Goal: Information Seeking & Learning: Learn about a topic

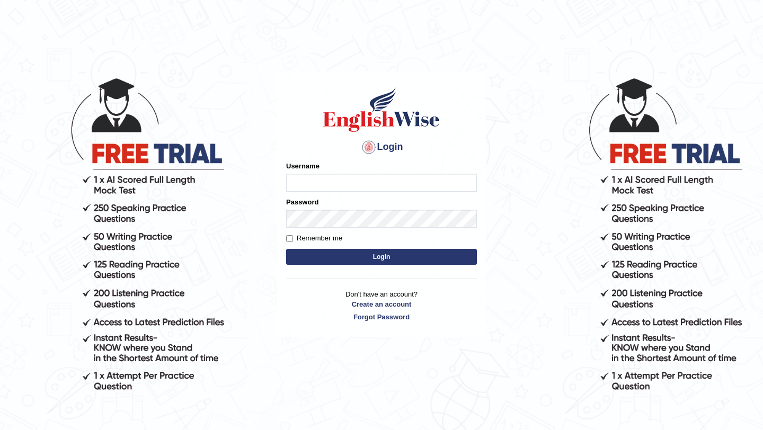
type input "burcin"
click at [376, 256] on button "Login" at bounding box center [381, 257] width 191 height 16
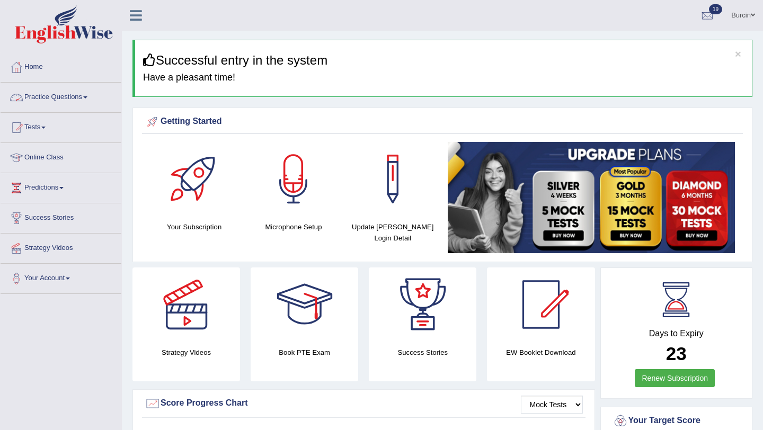
click at [73, 94] on link "Practice Questions" at bounding box center [61, 96] width 121 height 26
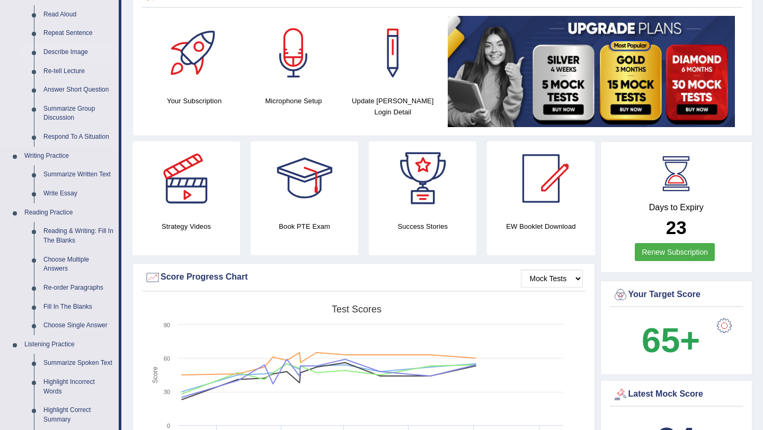
scroll to position [127, 0]
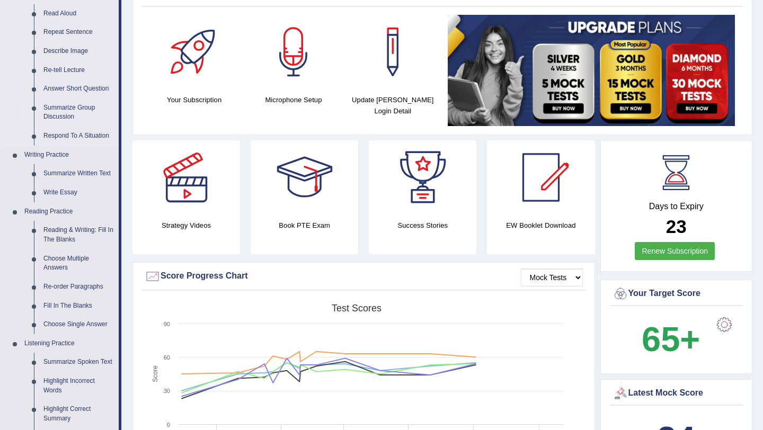
click at [67, 106] on link "Summarize Group Discussion" at bounding box center [79, 113] width 80 height 28
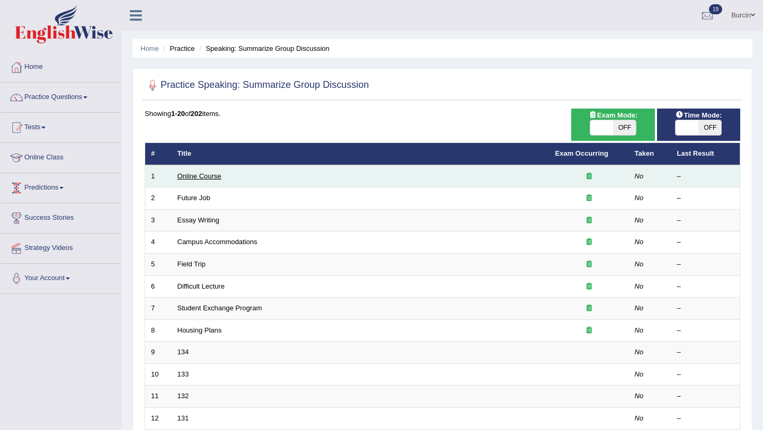
click at [213, 174] on link "Online Course" at bounding box center [199, 176] width 44 height 8
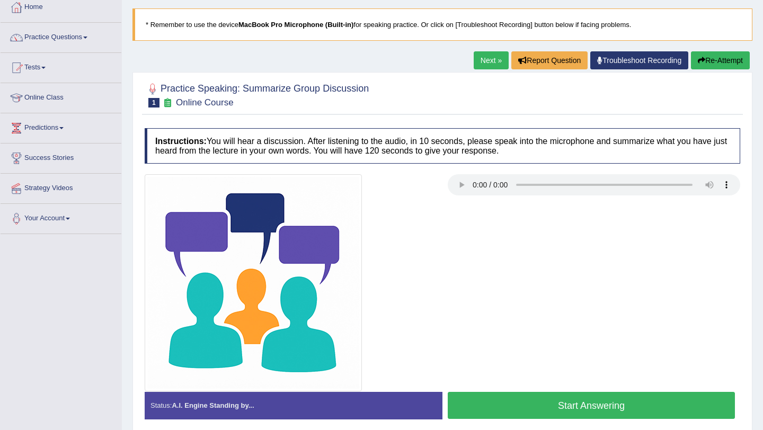
scroll to position [126, 0]
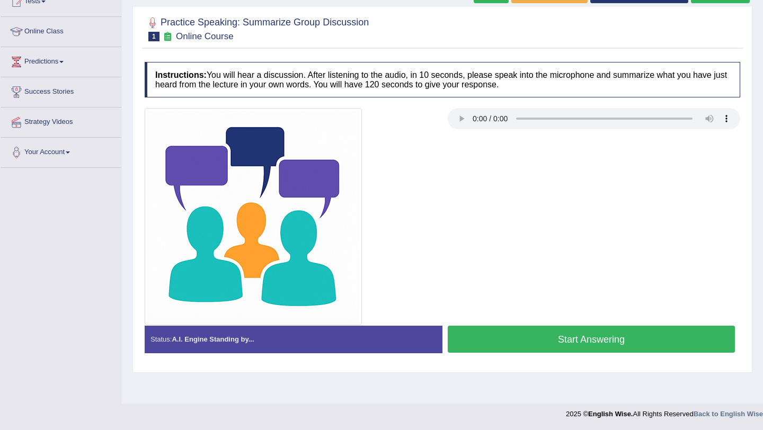
click at [515, 337] on button "Start Answering" at bounding box center [591, 339] width 287 height 27
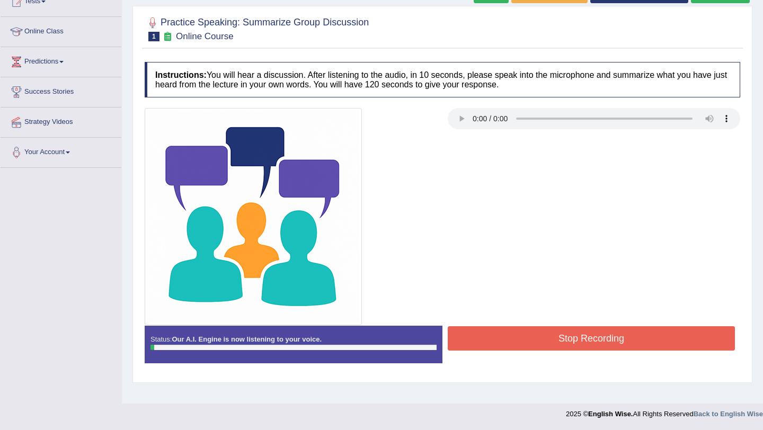
click at [515, 337] on button "Stop Recording" at bounding box center [591, 338] width 287 height 24
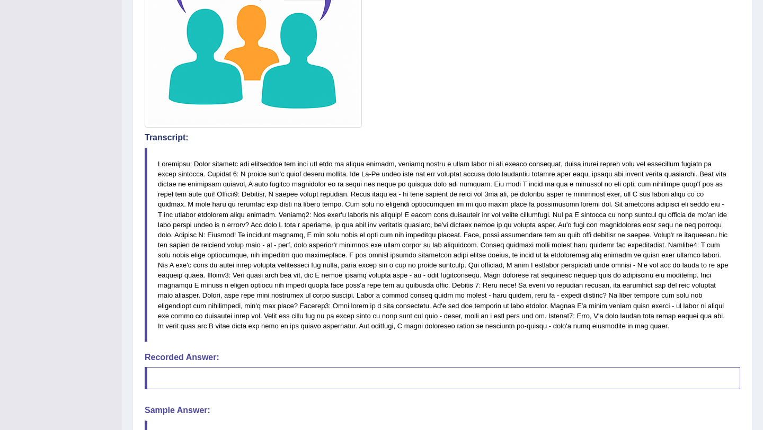
scroll to position [325, 0]
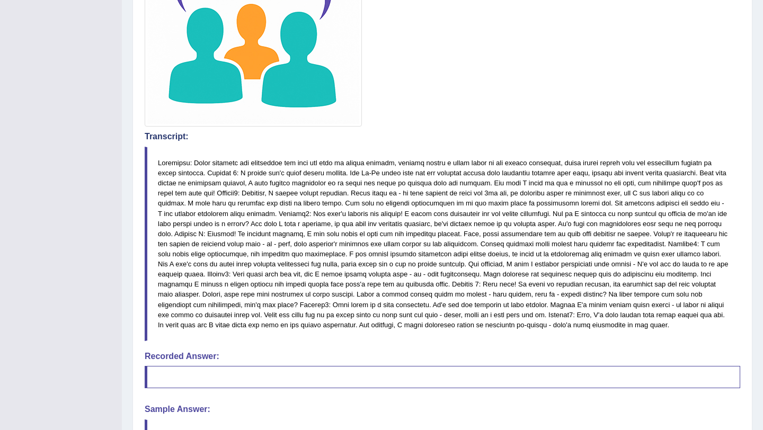
drag, startPoint x: 525, startPoint y: 323, endPoint x: 604, endPoint y: 329, distance: 78.7
click at [604, 329] on blockquote at bounding box center [442, 244] width 595 height 194
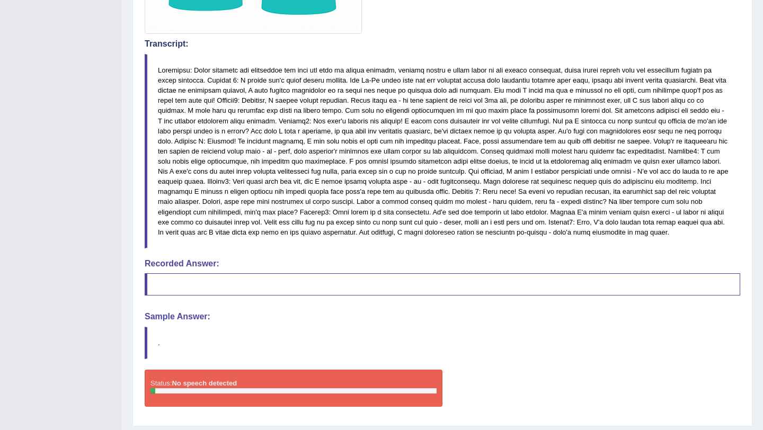
scroll to position [414, 0]
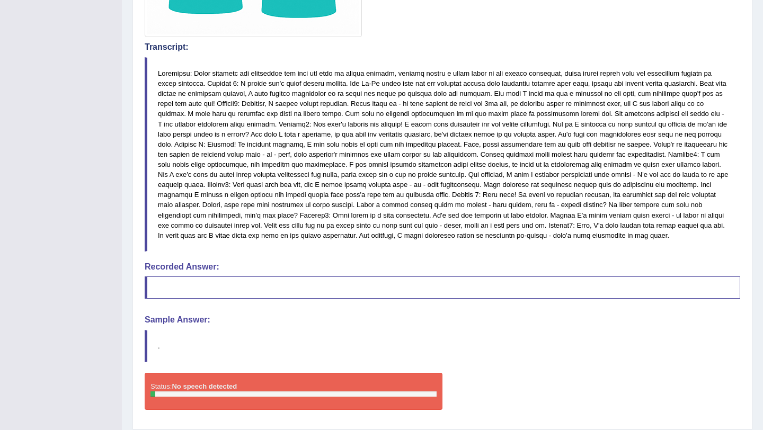
drag, startPoint x: 334, startPoint y: 235, endPoint x: 443, endPoint y: 236, distance: 108.6
click at [443, 236] on blockquote at bounding box center [442, 154] width 595 height 194
drag, startPoint x: 331, startPoint y: 261, endPoint x: 343, endPoint y: 261, distance: 12.7
click at [331, 261] on div "Instructions: You will hear a discussion. After listening to the audio, in 10 s…" at bounding box center [442, 96] width 601 height 655
